Goal: Feedback & Contribution: Contribute content

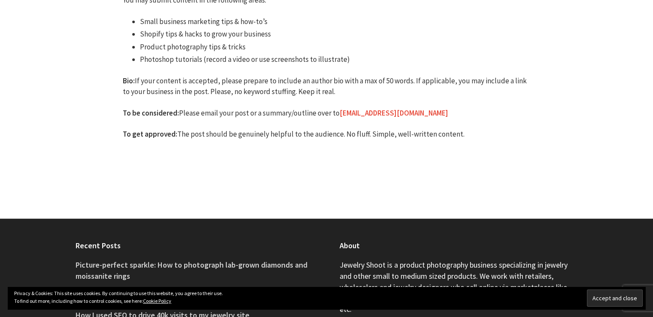
scroll to position [172, 0]
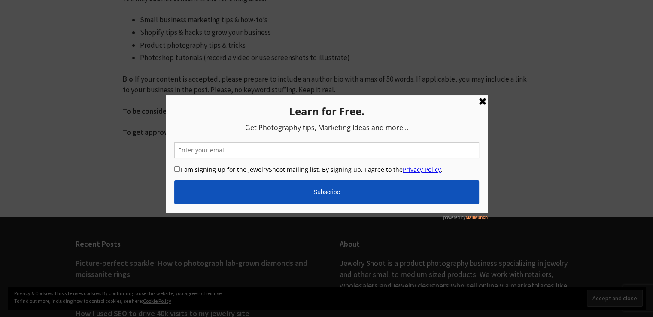
click at [479, 103] on link at bounding box center [482, 101] width 10 height 10
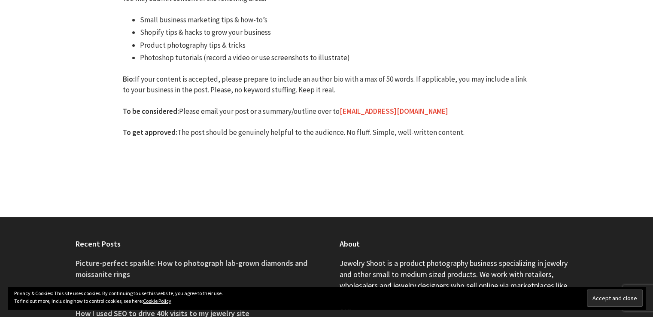
drag, startPoint x: 338, startPoint y: 111, endPoint x: 412, endPoint y: 113, distance: 73.9
click at [412, 113] on p "To be considered: Please email your post or a summary/outline over to [EMAIL_AD…" at bounding box center [327, 111] width 408 height 11
copy p "[EMAIL_ADDRESS][DOMAIN_NAME]"
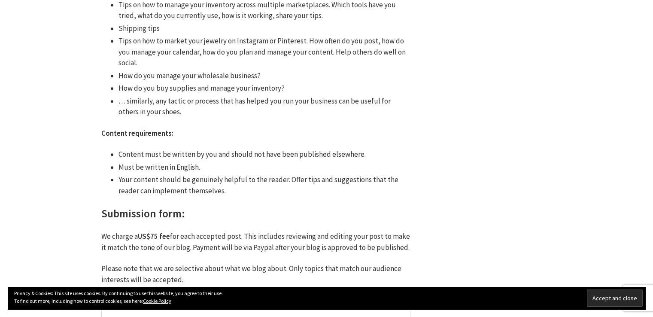
scroll to position [730, 0]
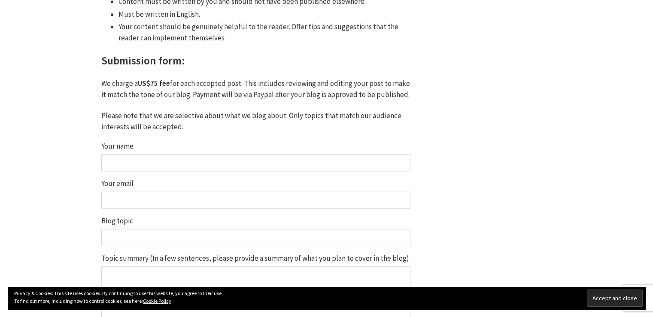
scroll to position [687, 0]
